Goal: Check status: Check status

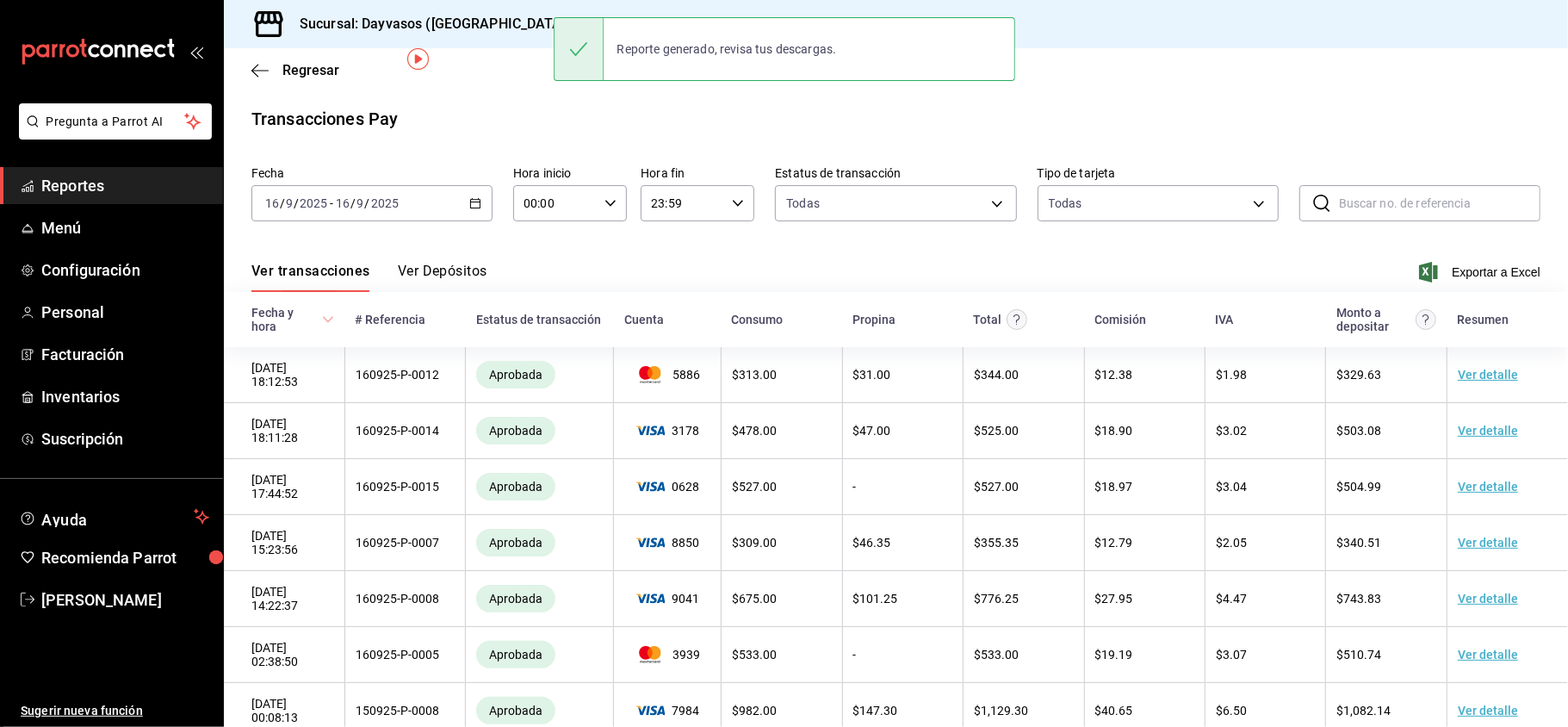
drag, startPoint x: 0, startPoint y: 0, endPoint x: 136, endPoint y: 189, distance: 232.8
click at [104, 189] on span "Reportes" at bounding box center [125, 185] width 168 height 23
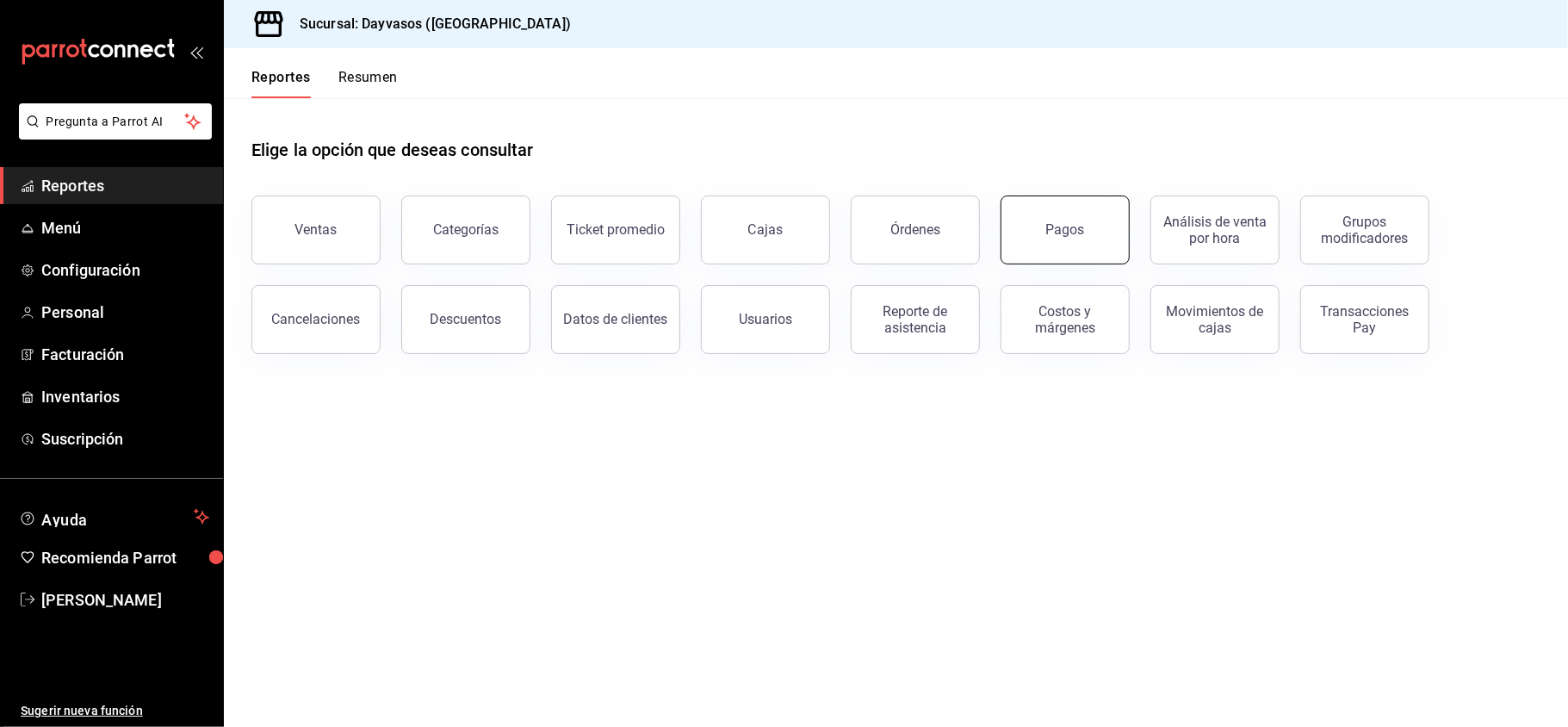
click at [1084, 242] on button "Pagos" at bounding box center [1065, 230] width 130 height 69
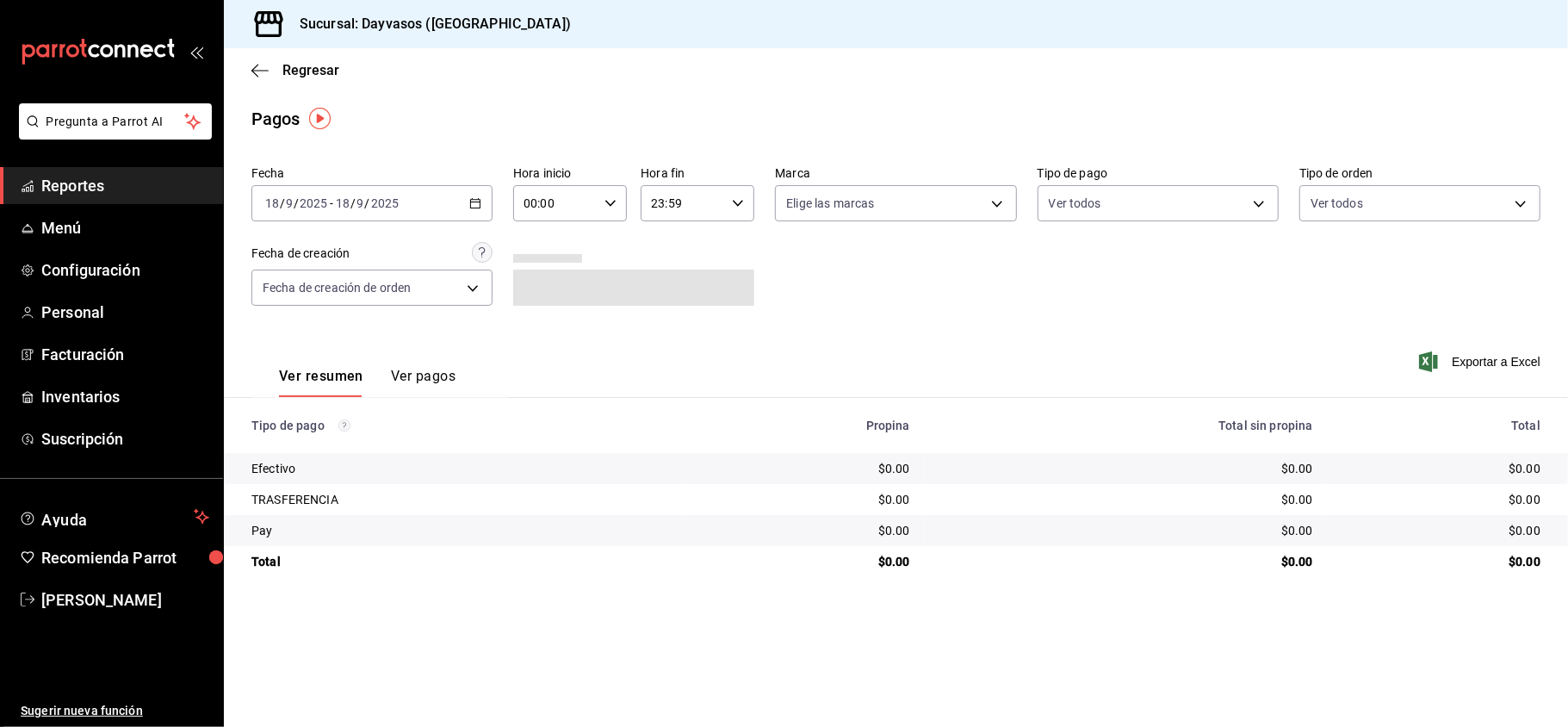
click at [479, 203] on icon "button" at bounding box center [476, 203] width 12 height 12
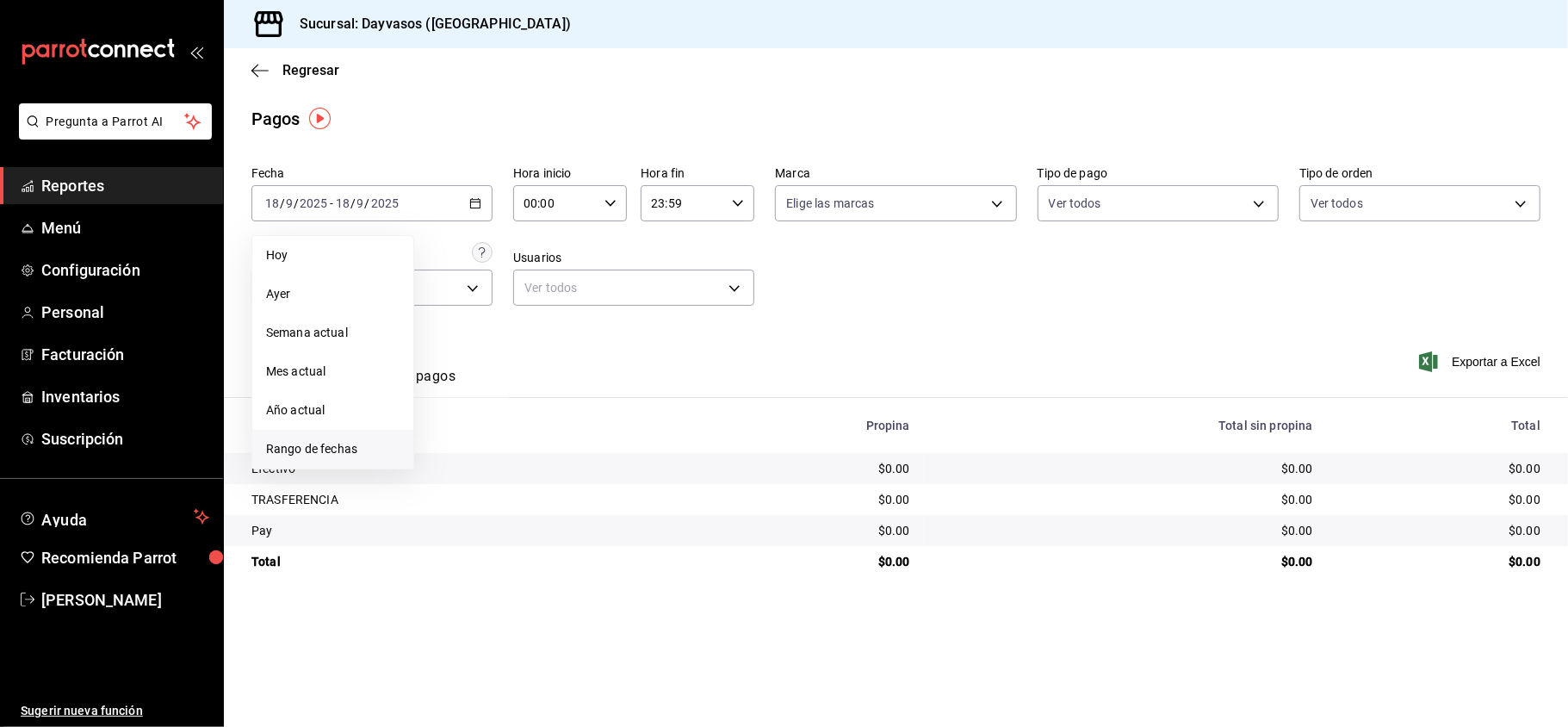
click at [329, 457] on span "Rango de fechas" at bounding box center [332, 449] width 134 height 18
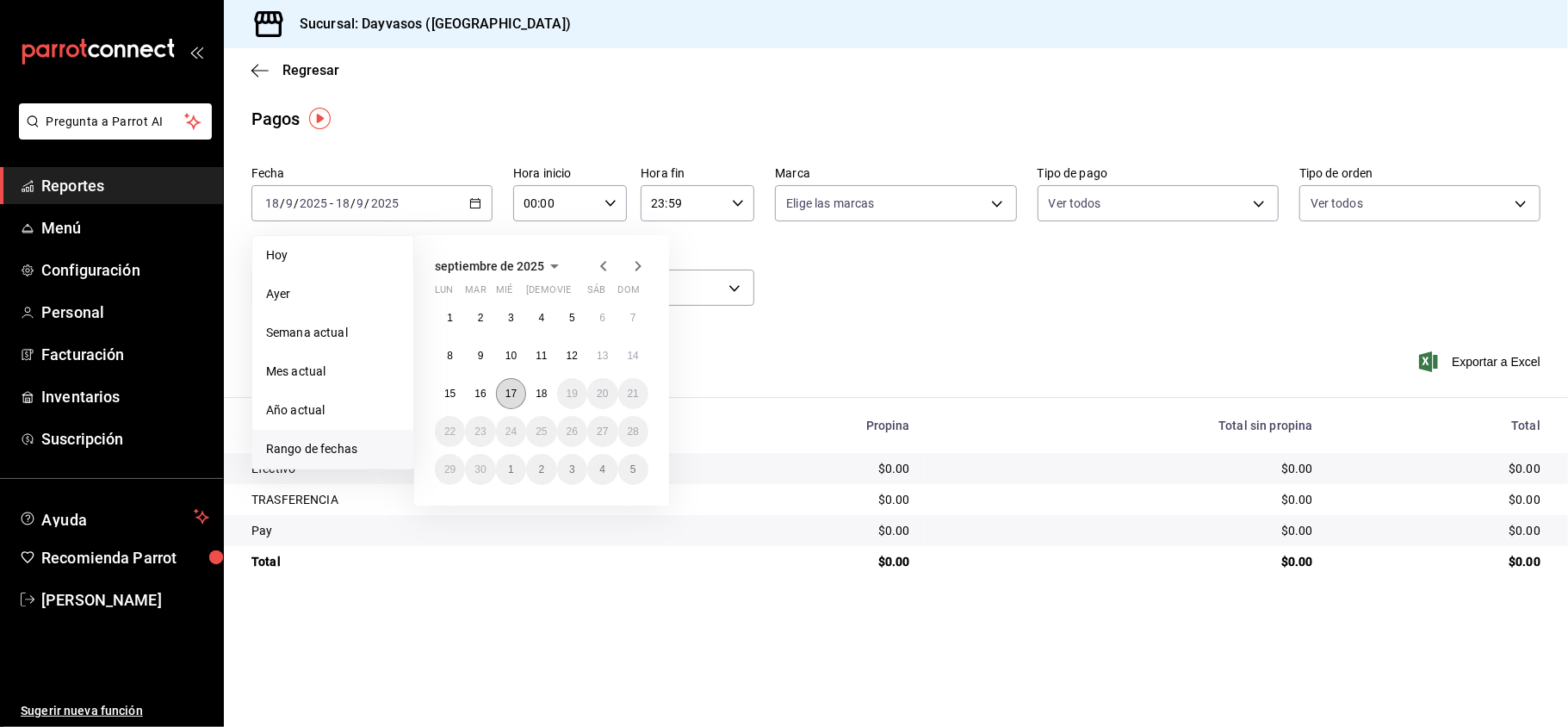
click at [511, 407] on button "17" at bounding box center [510, 394] width 30 height 31
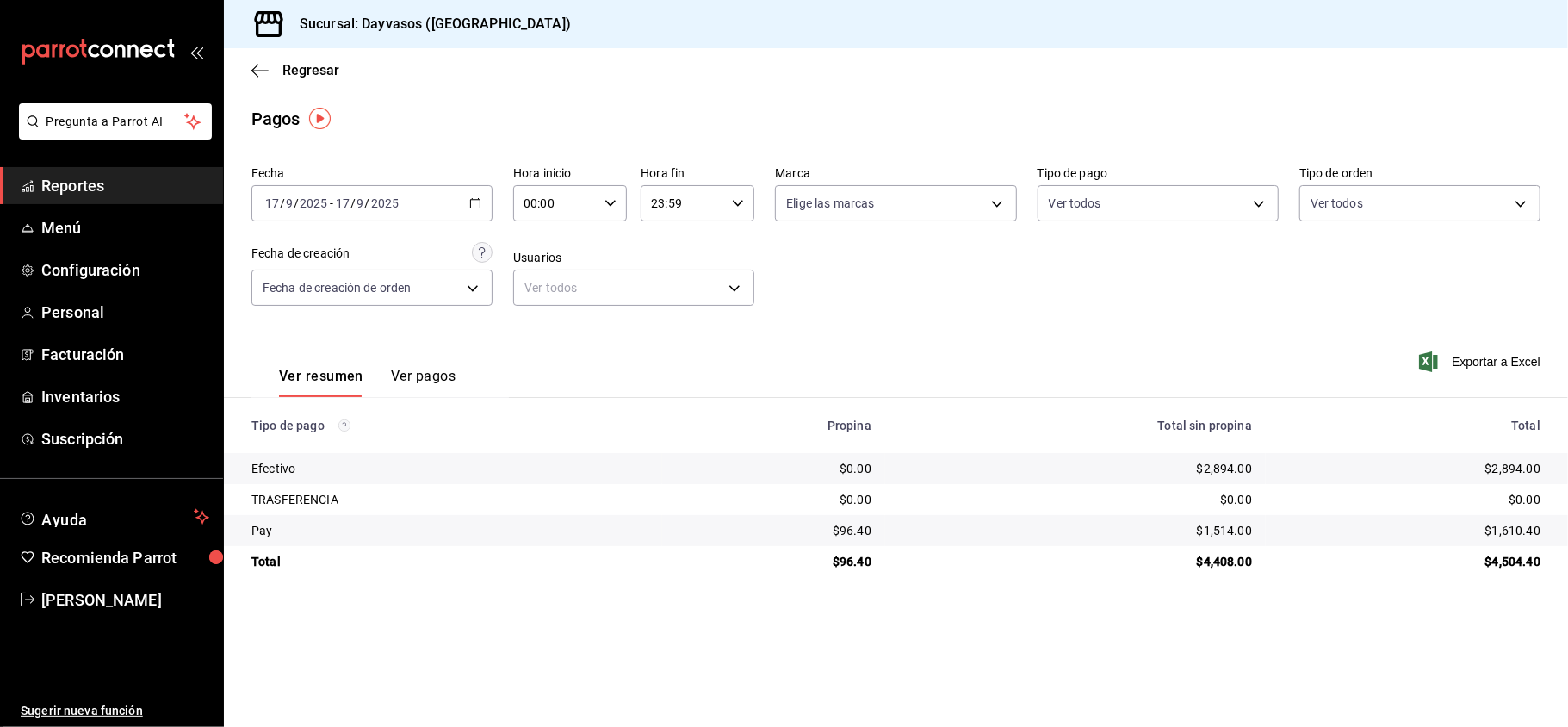
click at [1567, 38] on div "Sucursal: Dayvasos ([GEOGRAPHIC_DATA])" at bounding box center [895, 24] width 1344 height 48
drag, startPoint x: 1567, startPoint y: 38, endPoint x: 878, endPoint y: -85, distance: 699.9
click at [878, 0] on html "Pregunta a Parrot AI Reportes Menú Configuración Personal Facturación Inventari…" at bounding box center [784, 364] width 1568 height 727
click at [165, 193] on span "Reportes" at bounding box center [125, 185] width 168 height 23
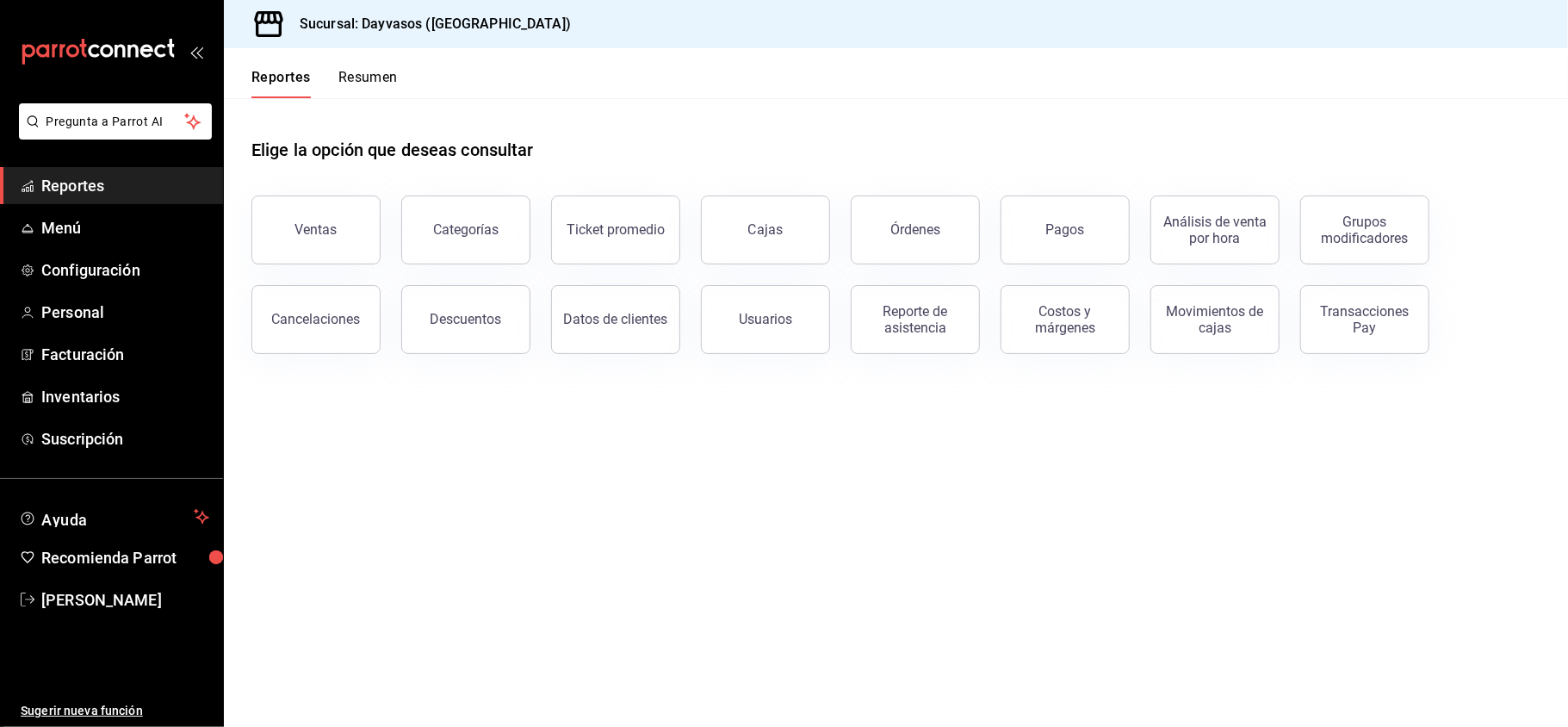
click at [1454, 294] on div "Ventas Categorías Ticket promedio Cajas Órdenes Pagos Análisis de venta por hor…" at bounding box center [885, 263] width 1310 height 179
click at [1406, 315] on div "Transacciones Pay" at bounding box center [1365, 319] width 107 height 33
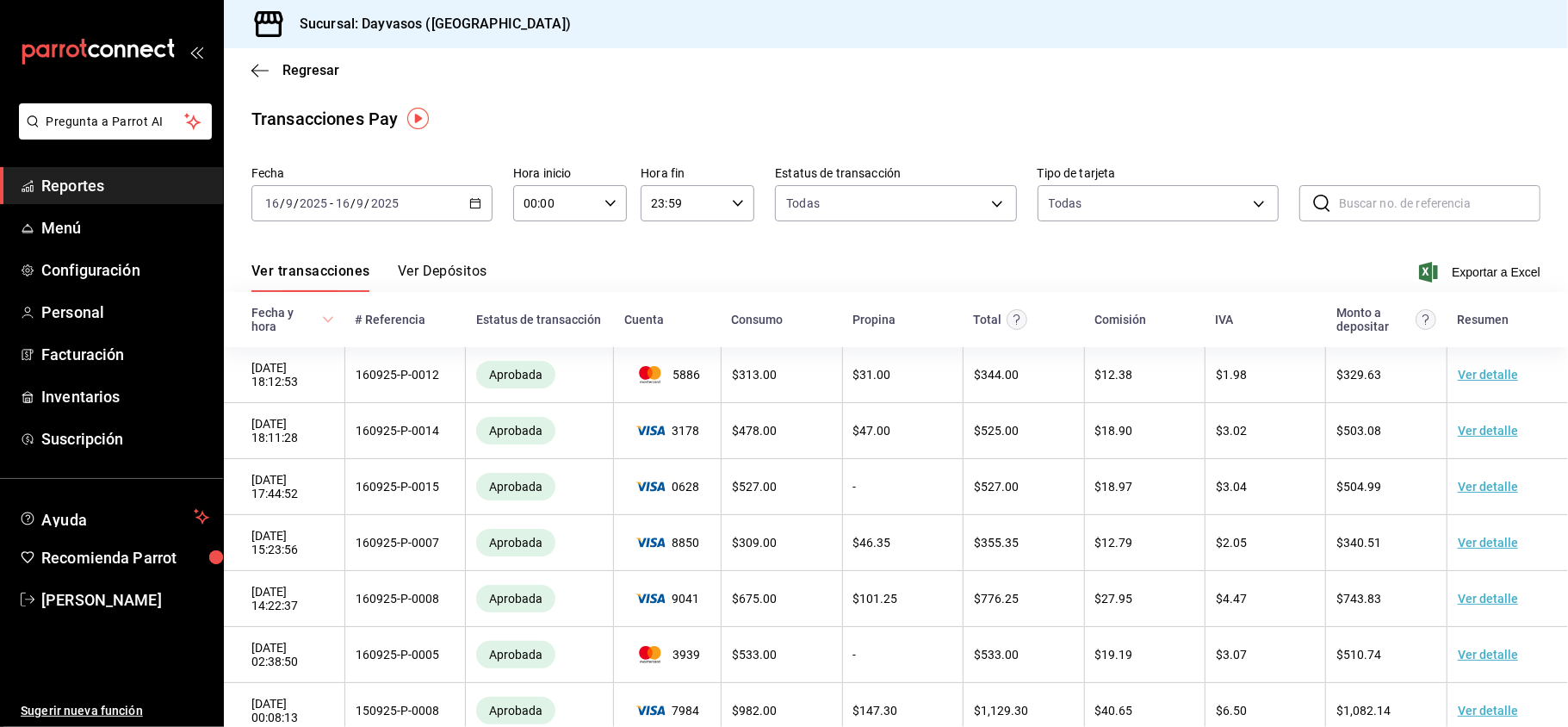
click at [471, 203] on icon "button" at bounding box center [476, 203] width 12 height 12
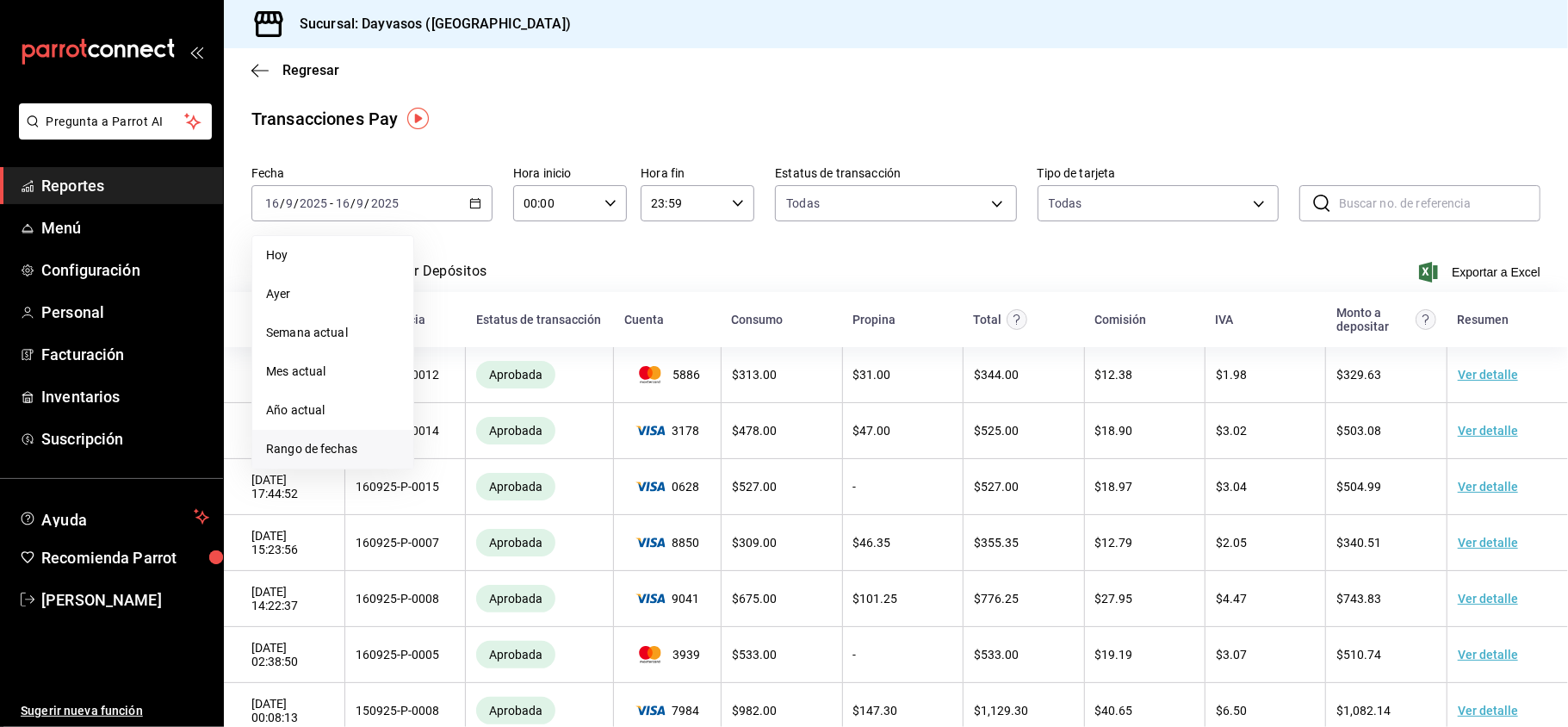
click at [312, 450] on span "Rango de fechas" at bounding box center [332, 449] width 134 height 18
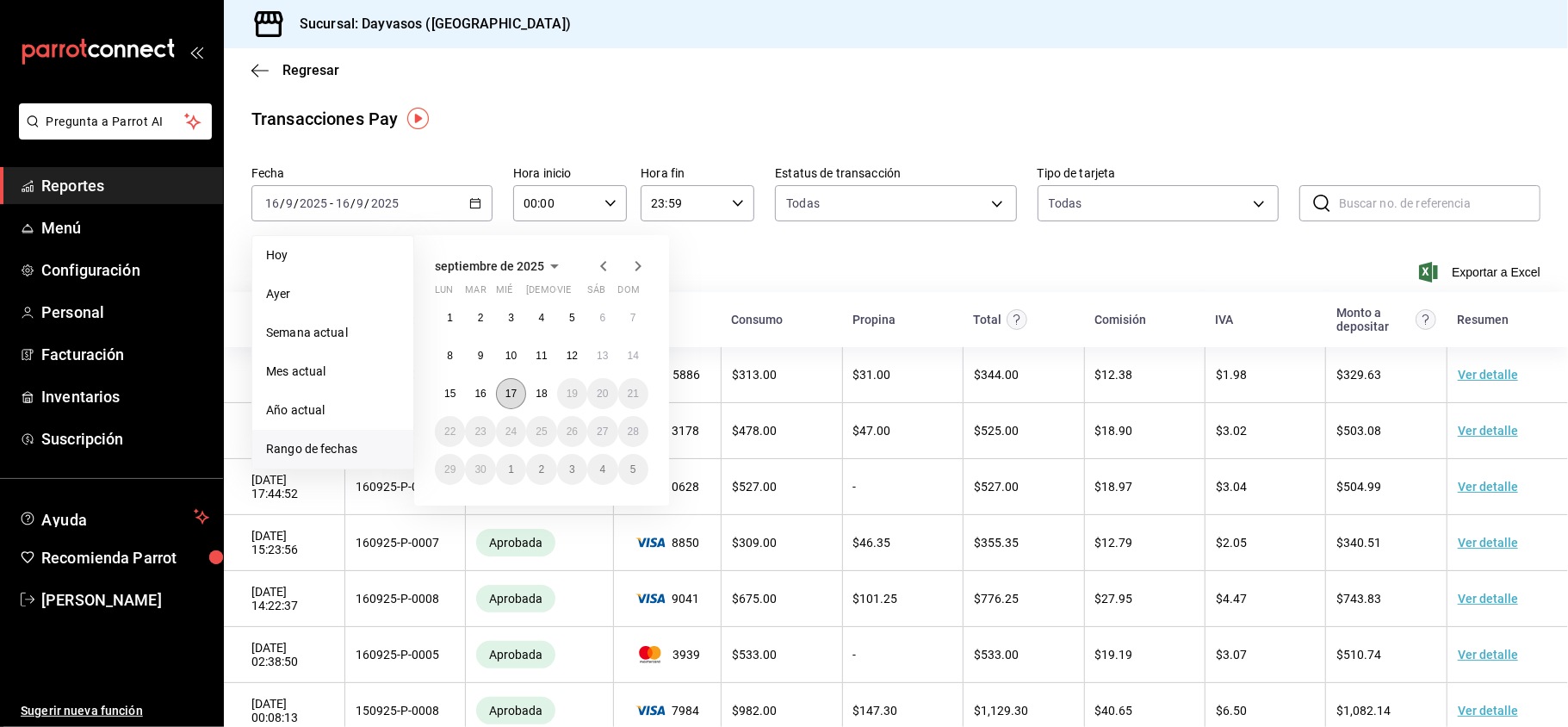
click at [511, 396] on abbr "17" at bounding box center [510, 394] width 11 height 12
